Goal: Task Accomplishment & Management: Manage account settings

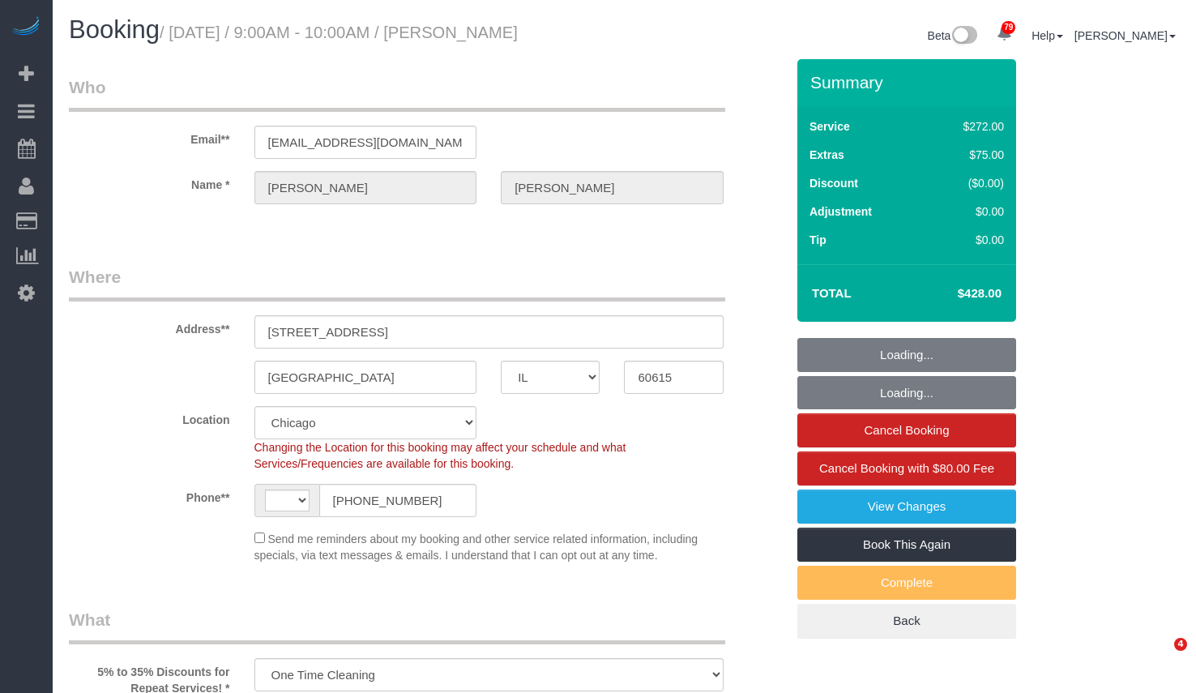
select select "IL"
select select "number:1"
select select "number:66"
select select "number:139"
select select "number:106"
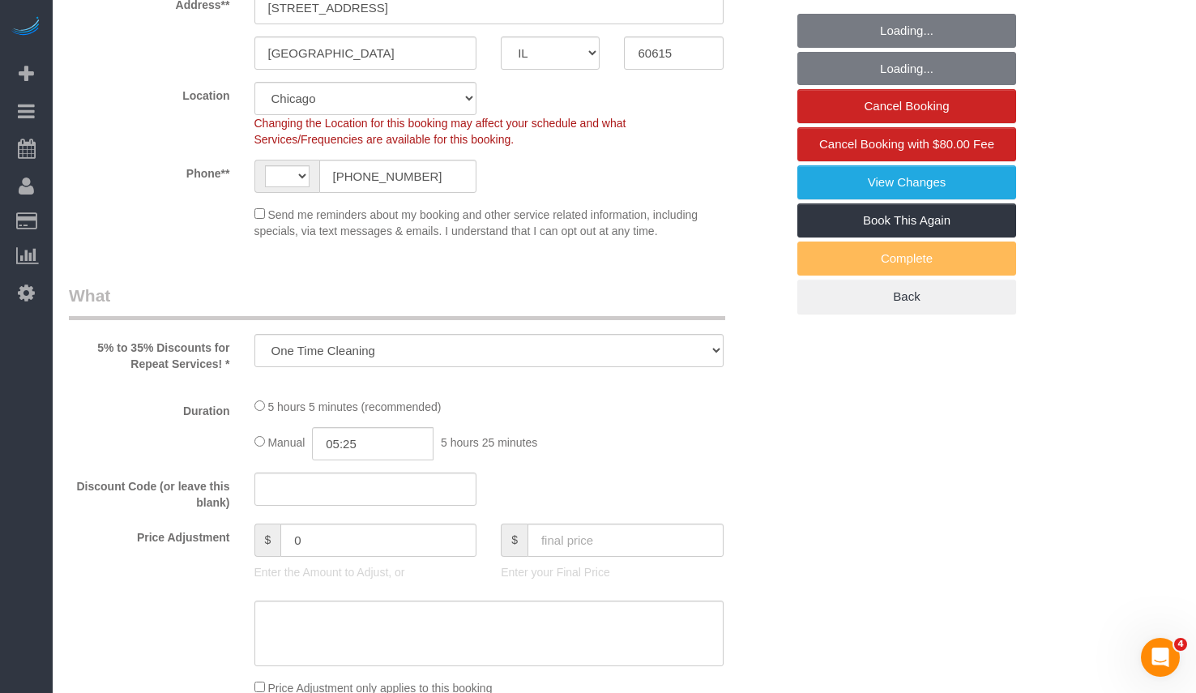
select select "string:US"
select select "string:fspay-e1b4e826-9504-4b98-8dab-42cf44e718b5"
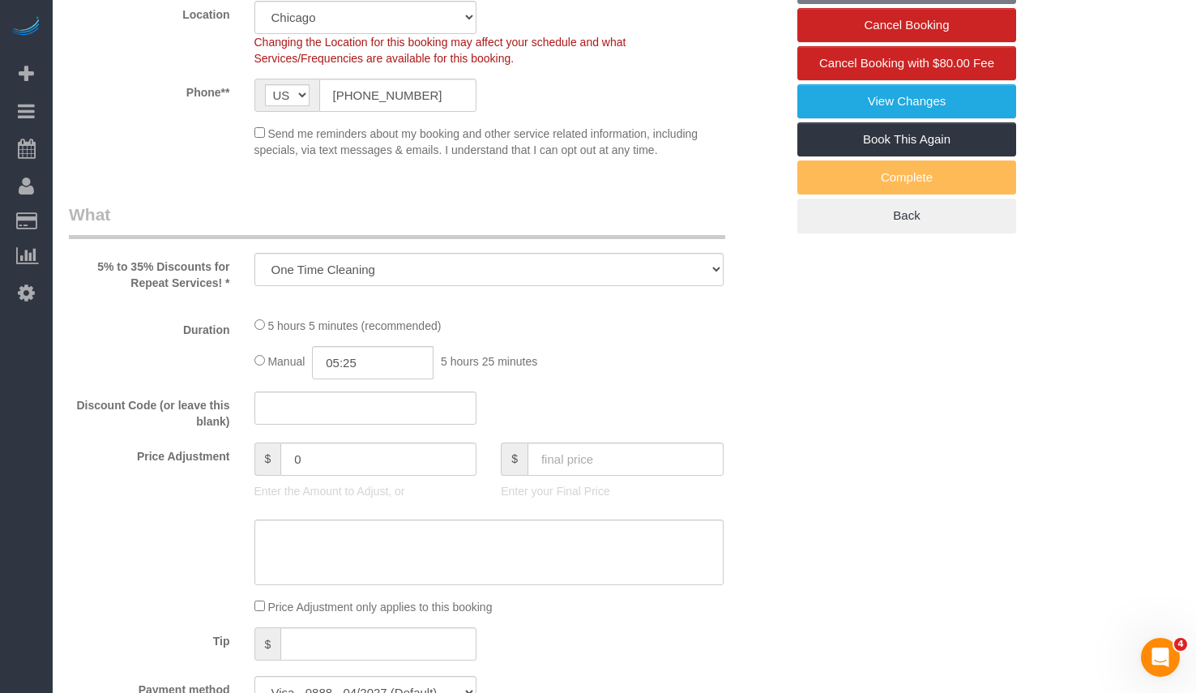
select select "513"
select select "5"
select select "spot1"
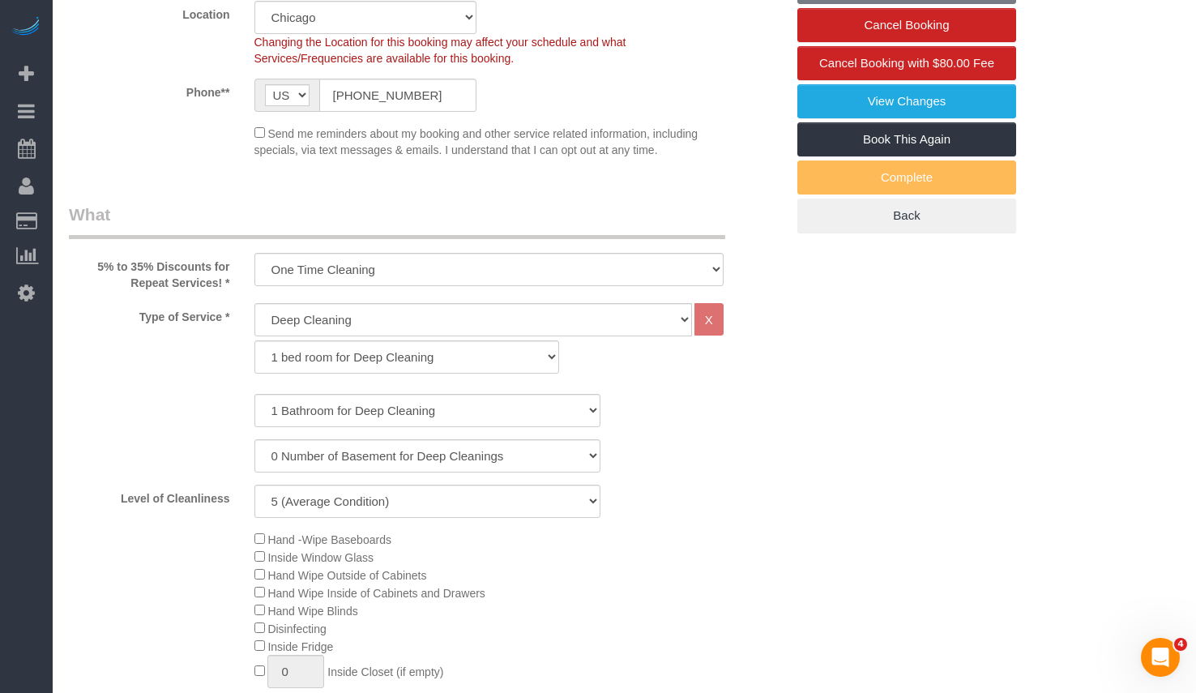
select select "object:1270"
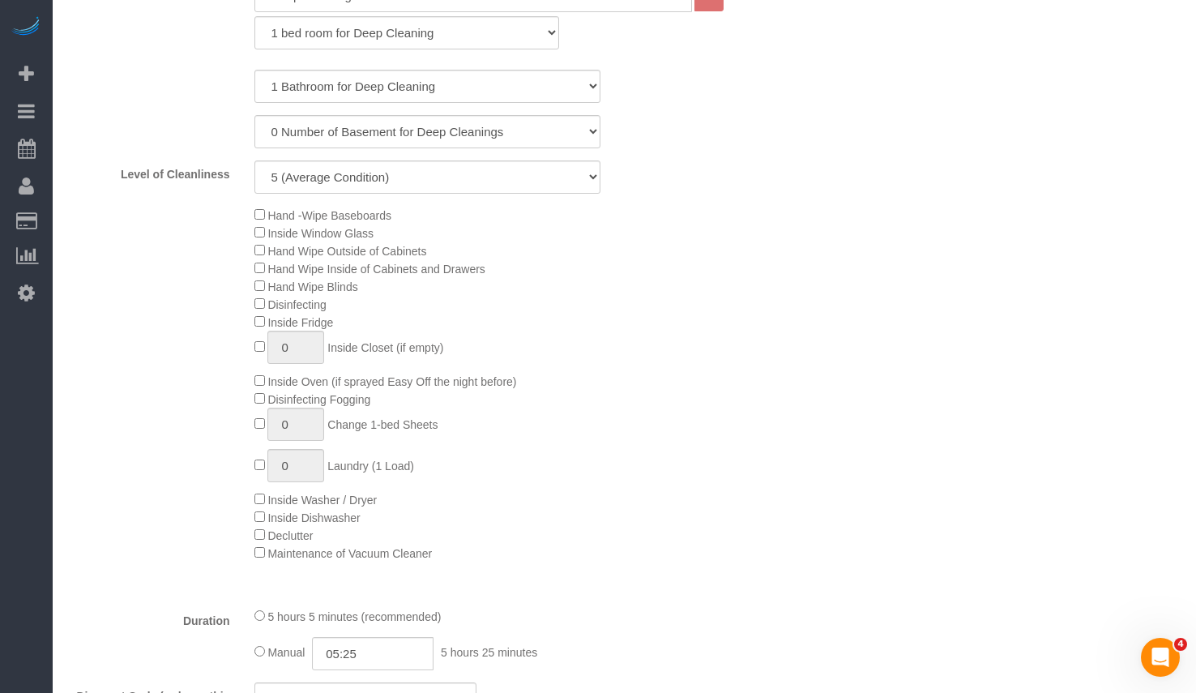
select select "5"
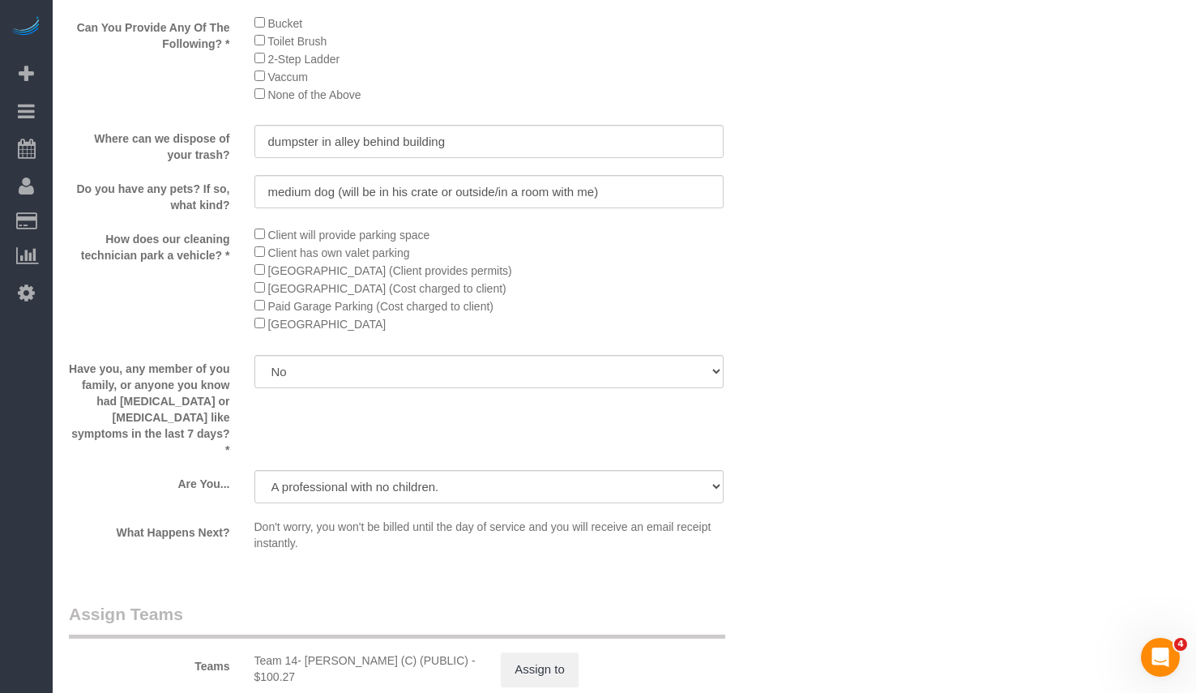
scroll to position [1782, 0]
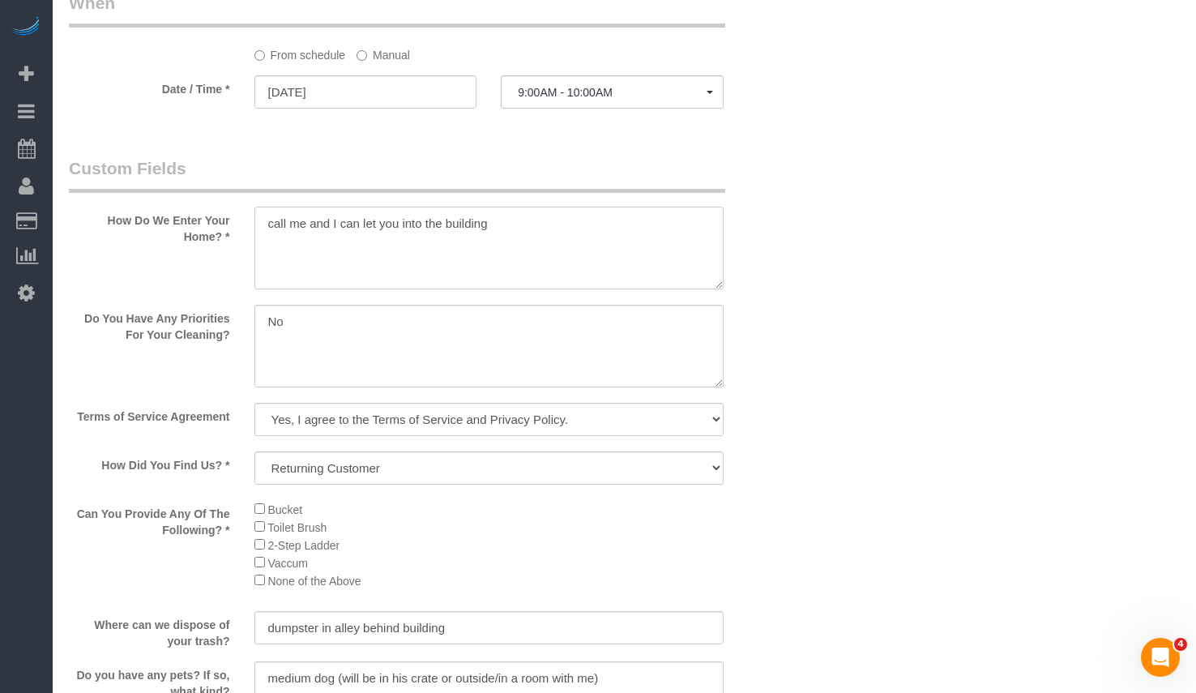
click at [525, 270] on textarea at bounding box center [488, 248] width 469 height 83
click at [456, 365] on textarea at bounding box center [488, 346] width 469 height 83
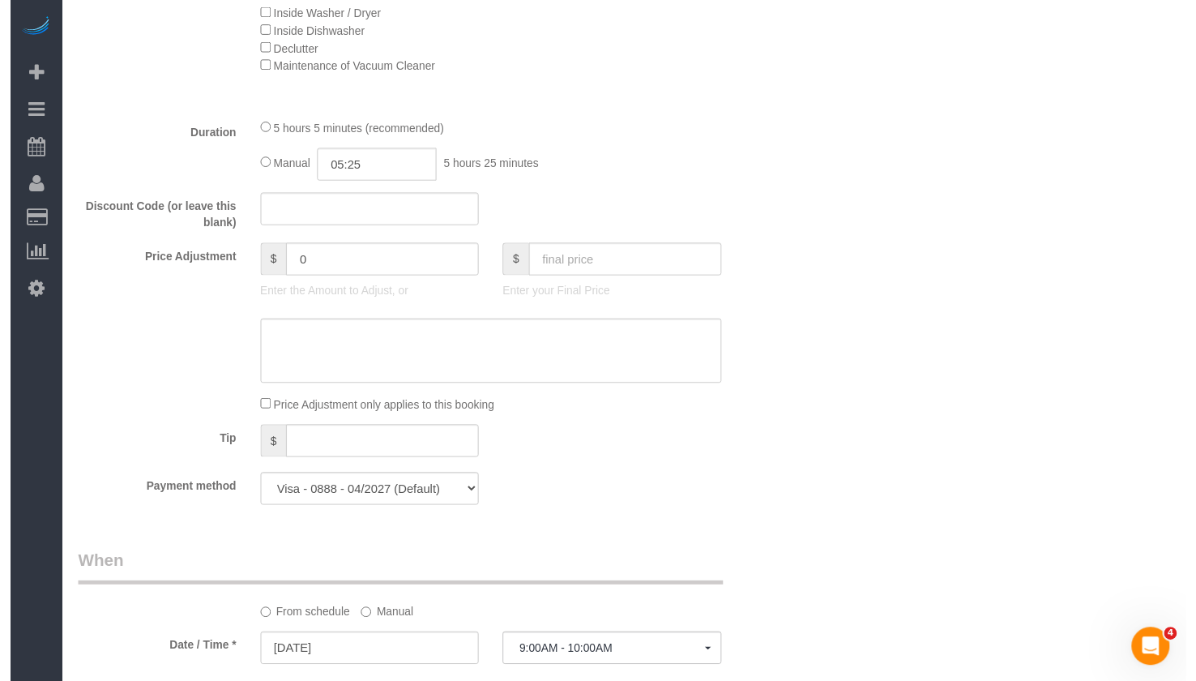
scroll to position [486, 0]
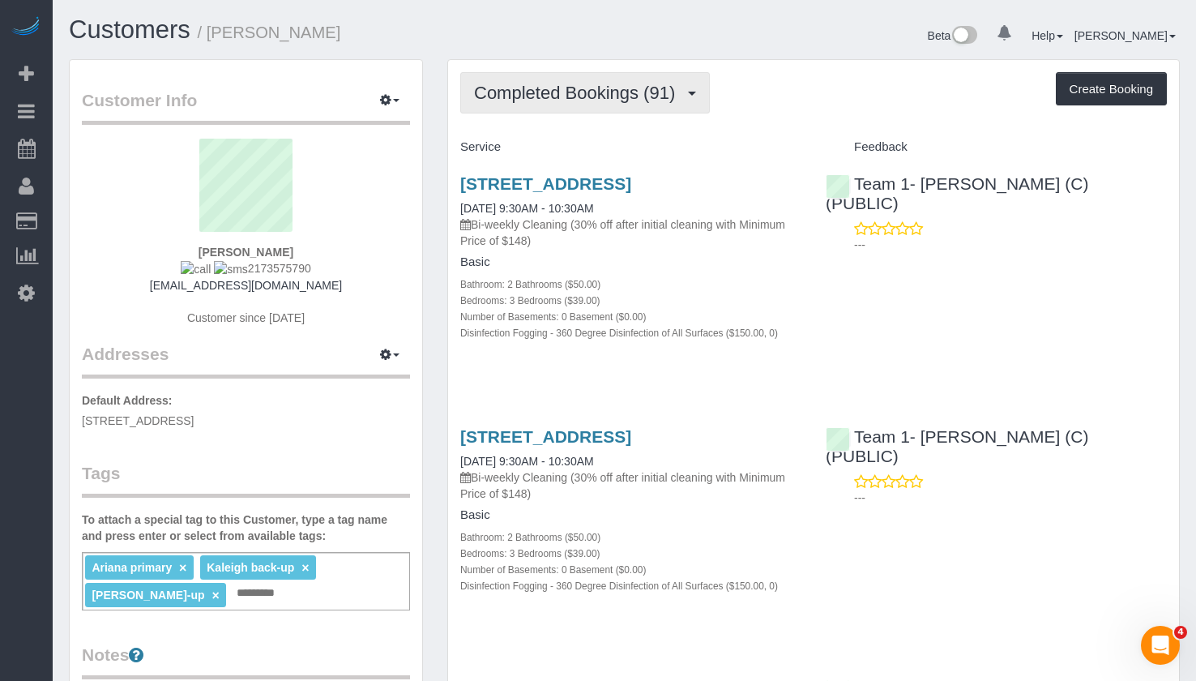
click at [638, 96] on span "Completed Bookings (91)" at bounding box center [578, 93] width 209 height 20
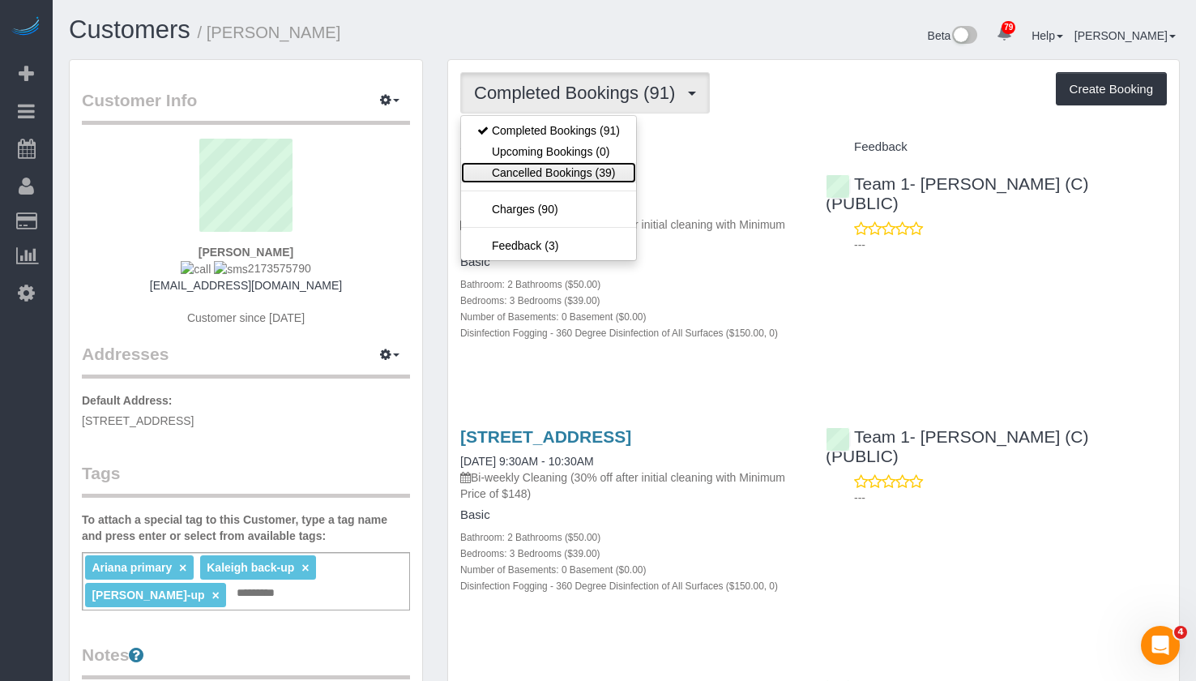
click at [604, 172] on link "Cancelled Bookings (39)" at bounding box center [548, 172] width 175 height 21
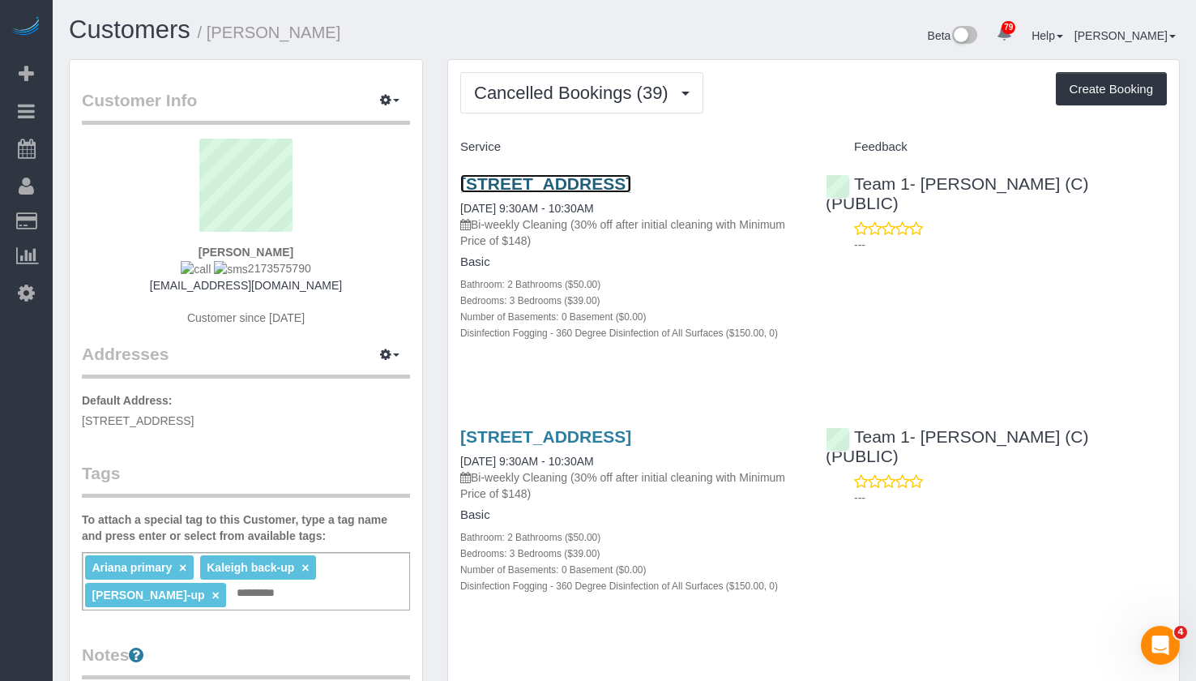
click at [631, 185] on link "[STREET_ADDRESS]" at bounding box center [545, 183] width 171 height 19
